Goal: Transaction & Acquisition: Purchase product/service

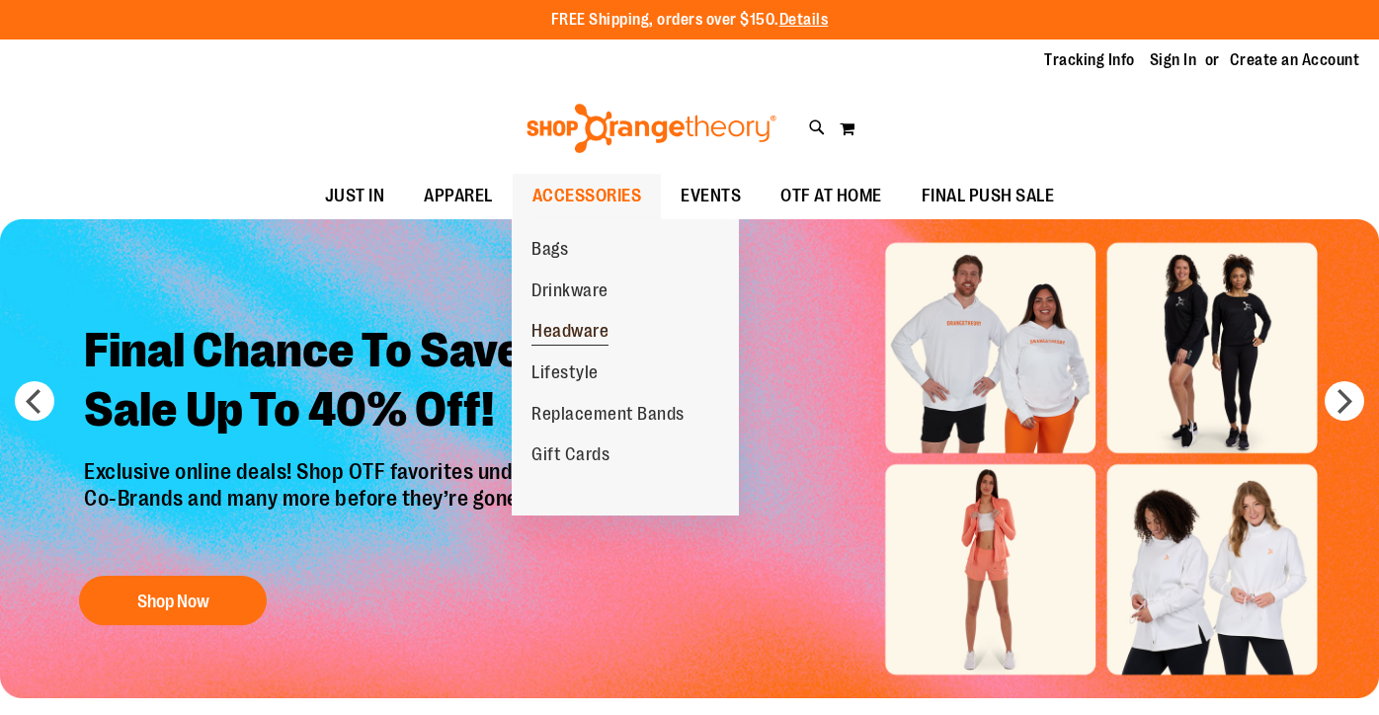
click at [562, 338] on span "Headware" at bounding box center [569, 333] width 77 height 25
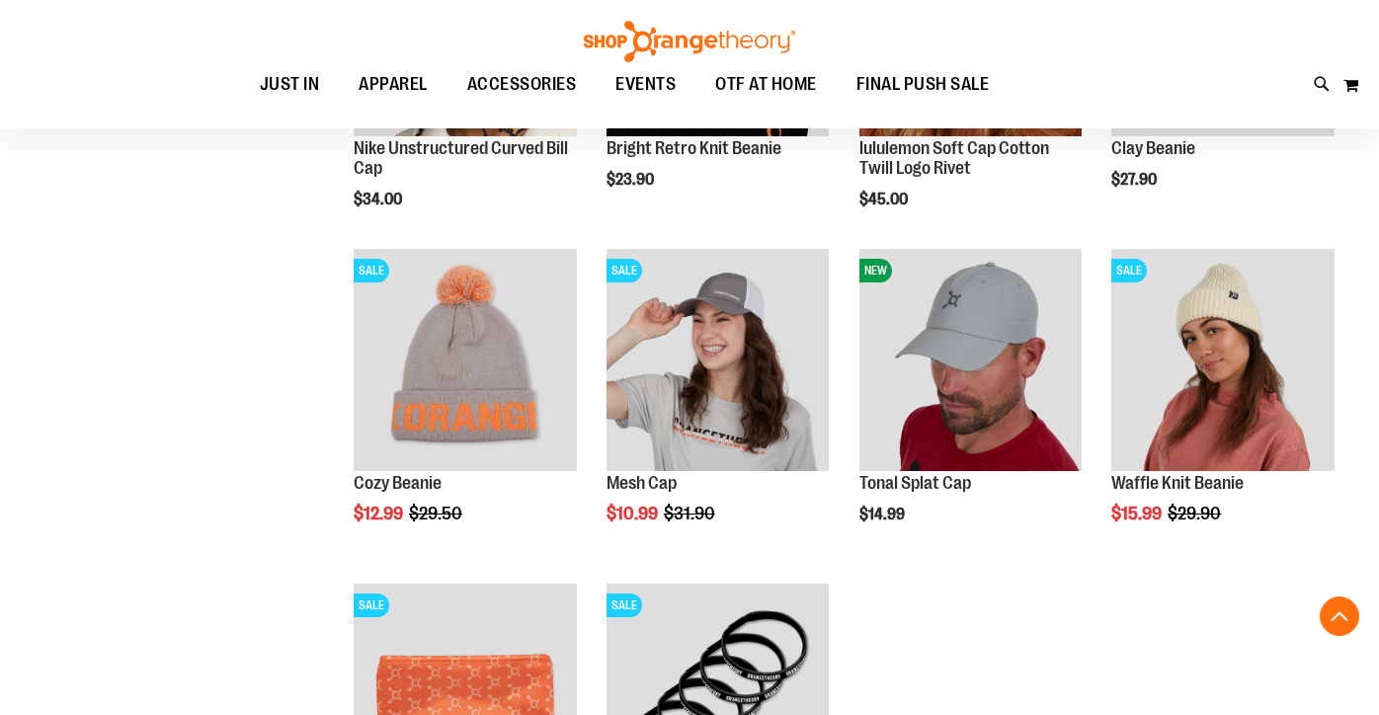
scroll to position [592, 0]
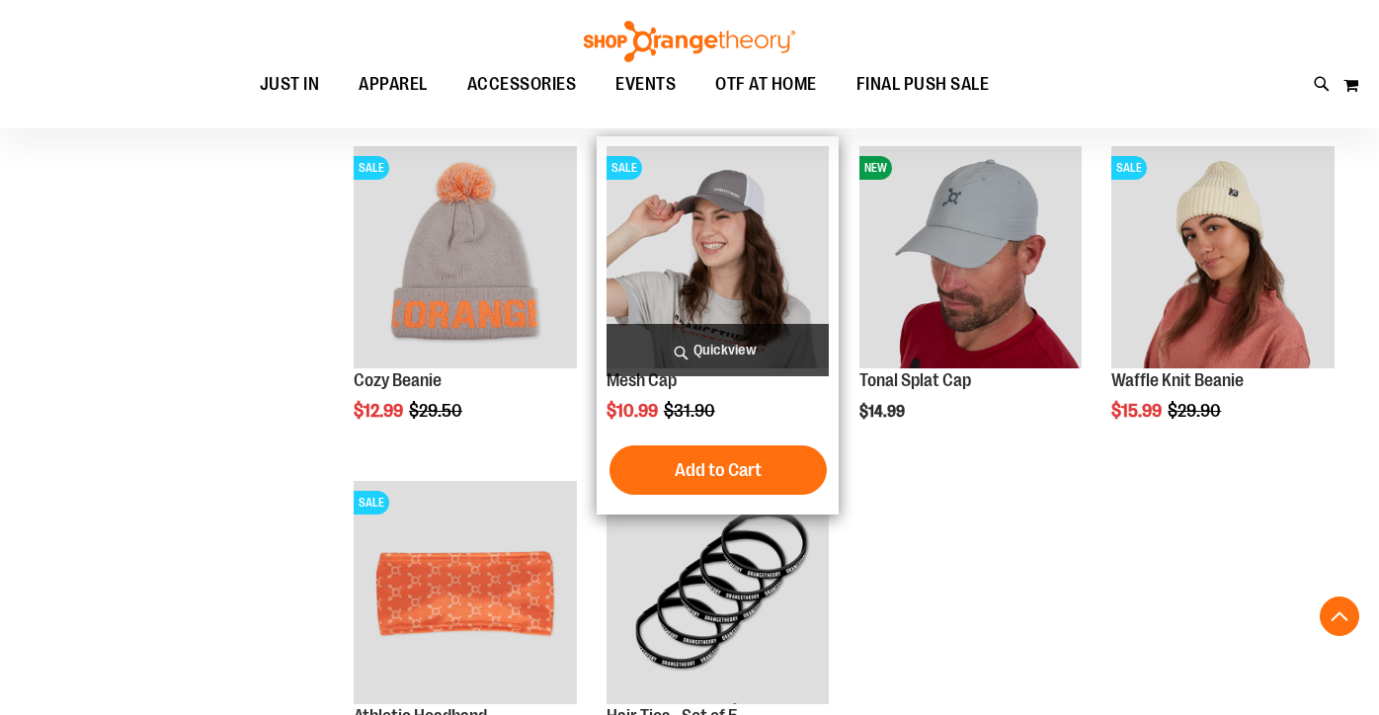
click at [718, 264] on img "product" at bounding box center [717, 257] width 223 height 223
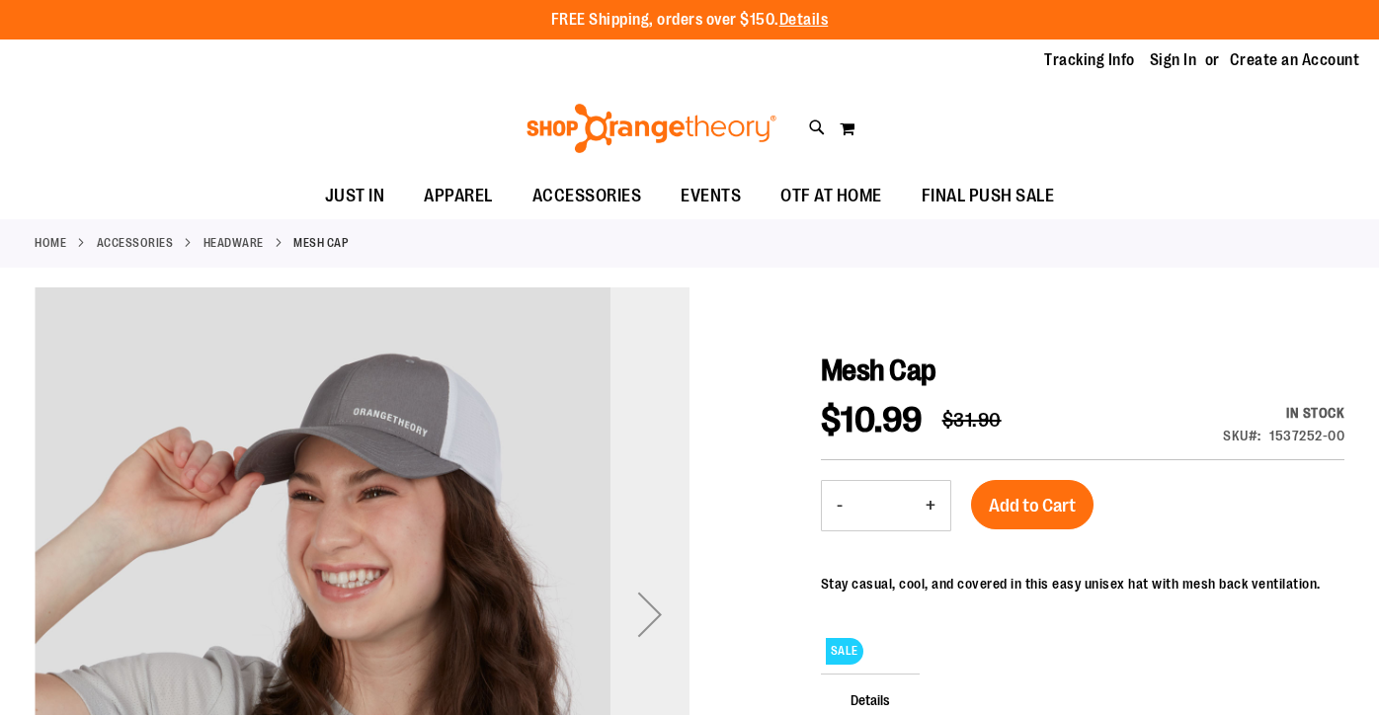
click at [674, 589] on div "Next" at bounding box center [649, 614] width 79 height 79
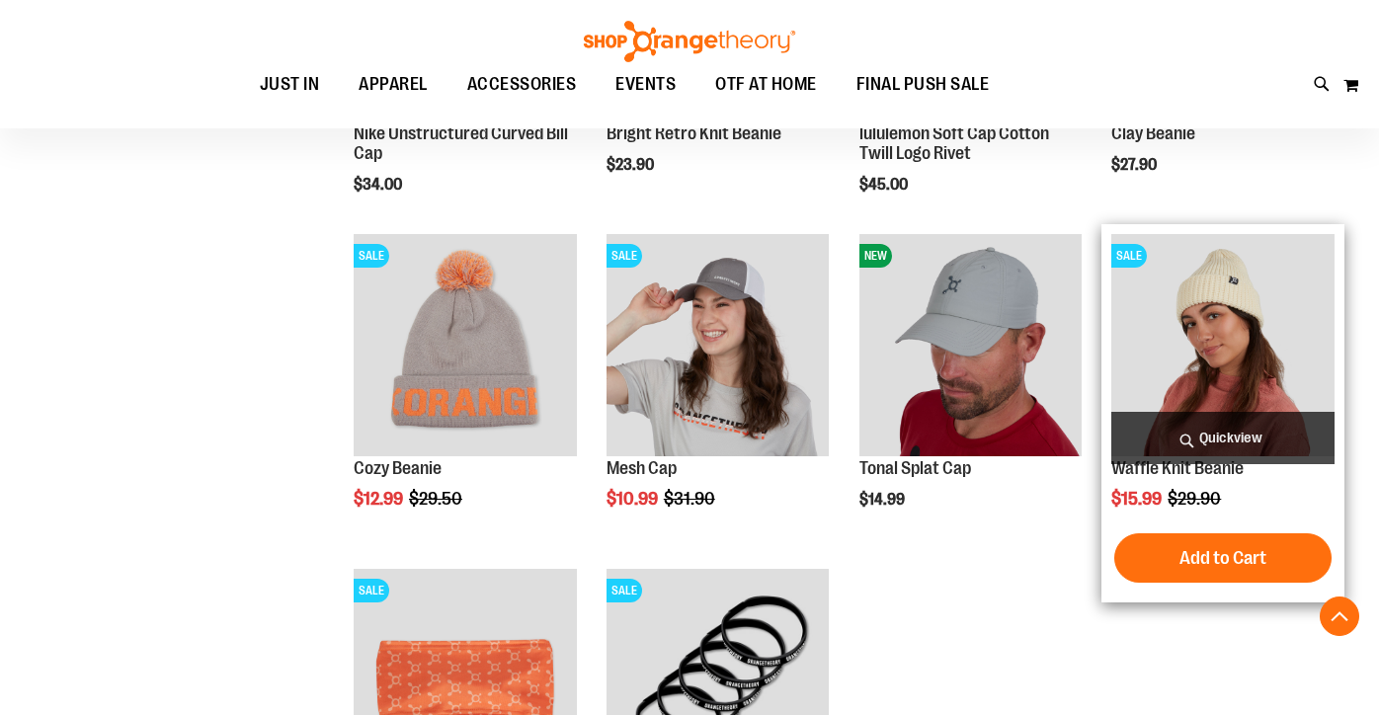
scroll to position [493, 0]
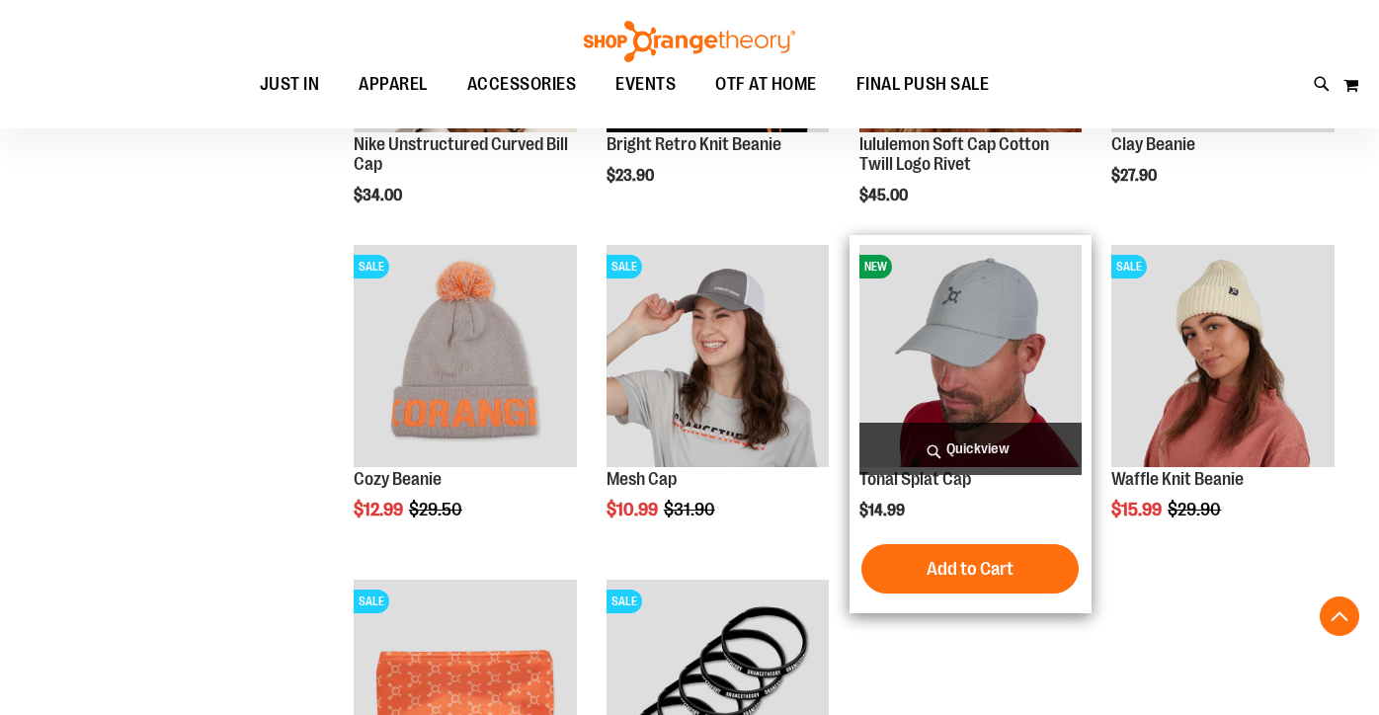
click at [942, 354] on img "product" at bounding box center [970, 356] width 223 height 223
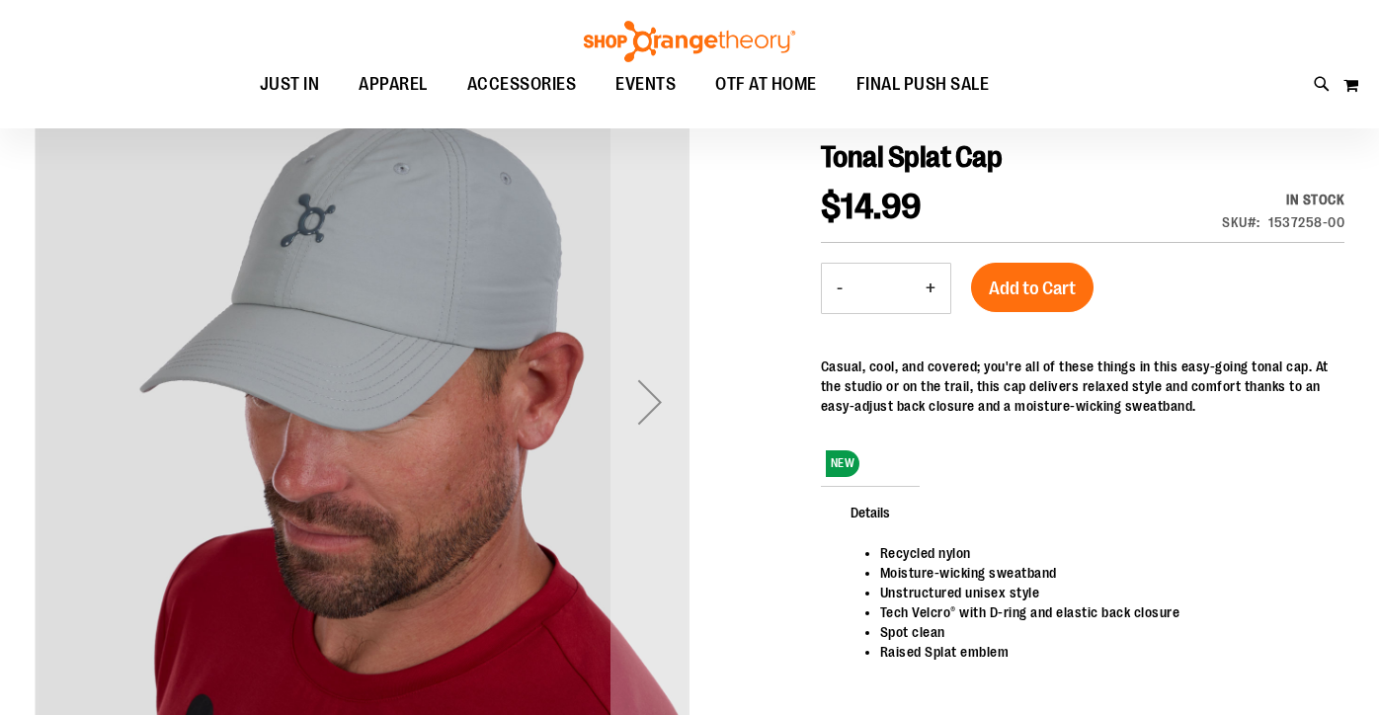
scroll to position [98, 0]
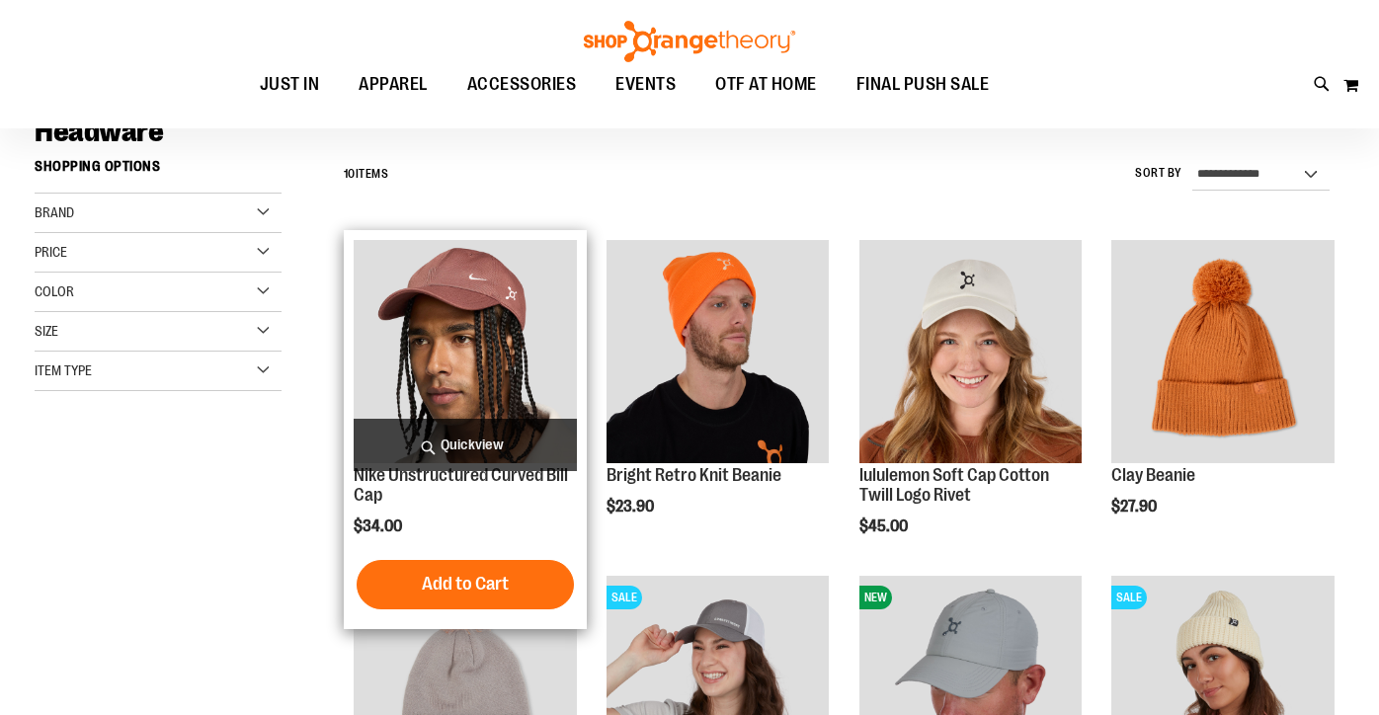
scroll to position [111, 0]
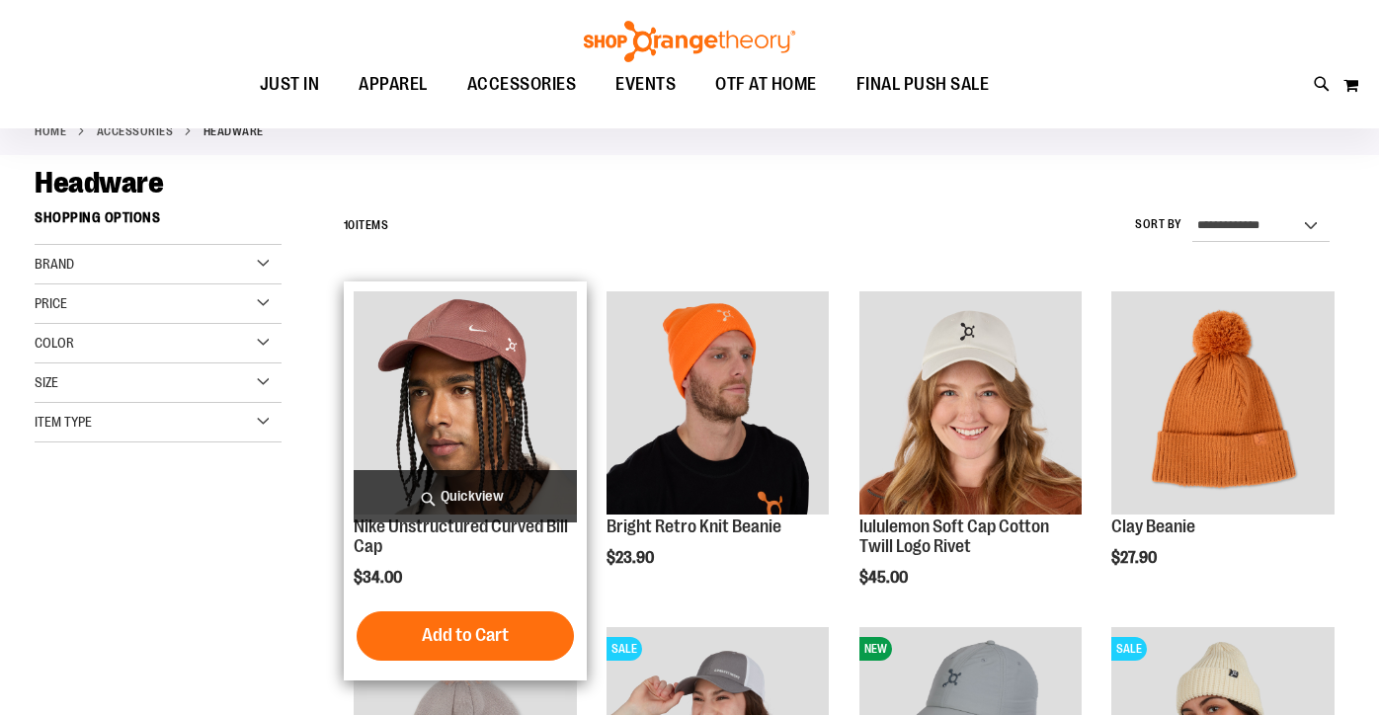
click at [444, 397] on img "product" at bounding box center [465, 402] width 223 height 223
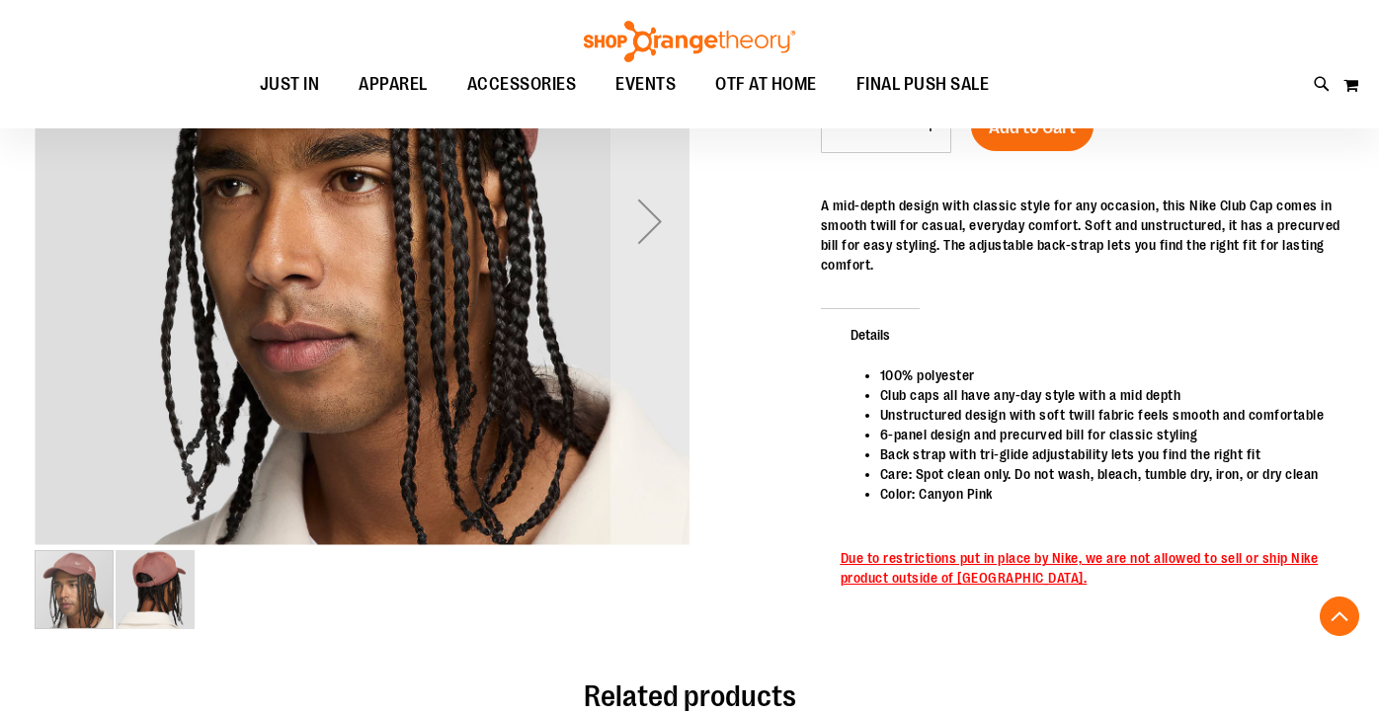
scroll to position [394, 0]
click at [155, 593] on img "image 2 of 2" at bounding box center [155, 588] width 79 height 79
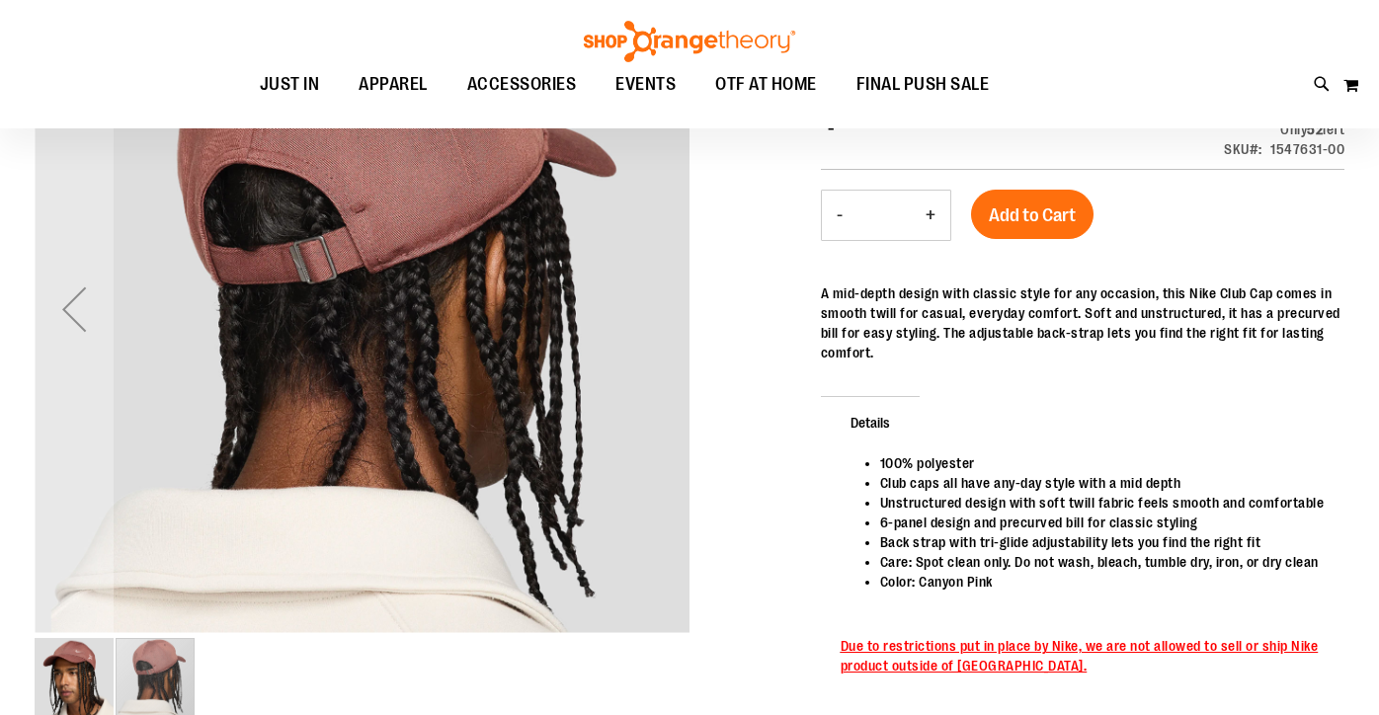
scroll to position [98, 0]
